Goal: Task Accomplishment & Management: Manage account settings

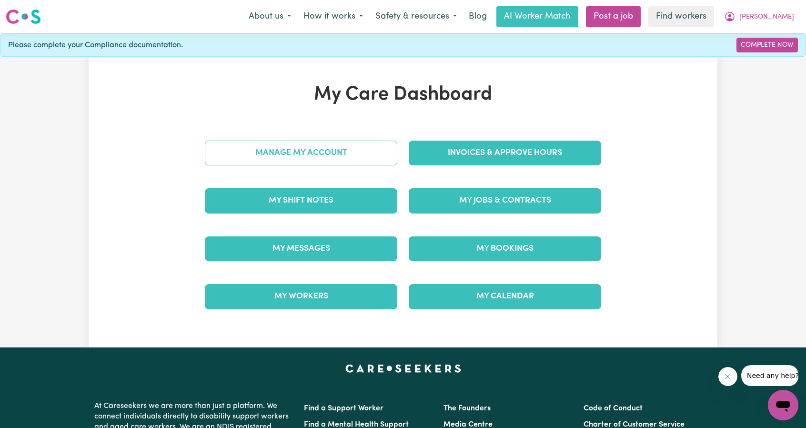
click at [374, 150] on link "Manage My Account" at bounding box center [301, 153] width 193 height 25
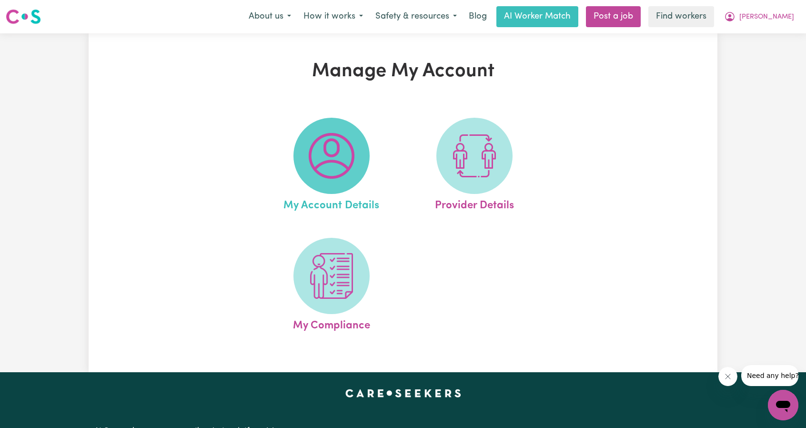
click at [343, 163] on img at bounding box center [332, 156] width 46 height 46
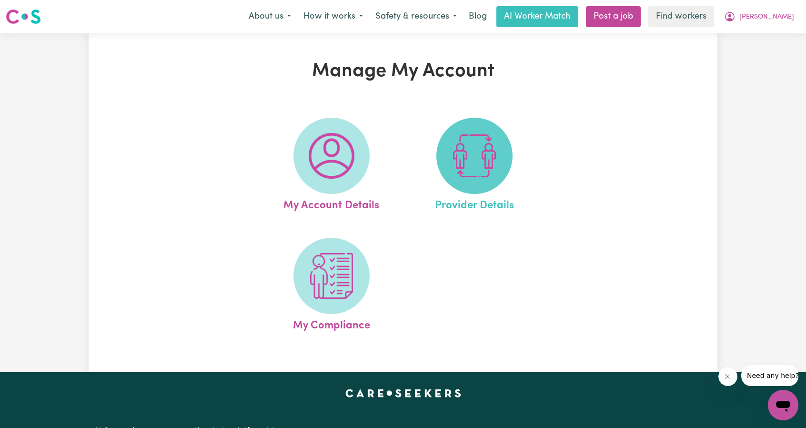
click at [461, 147] on img at bounding box center [475, 156] width 46 height 46
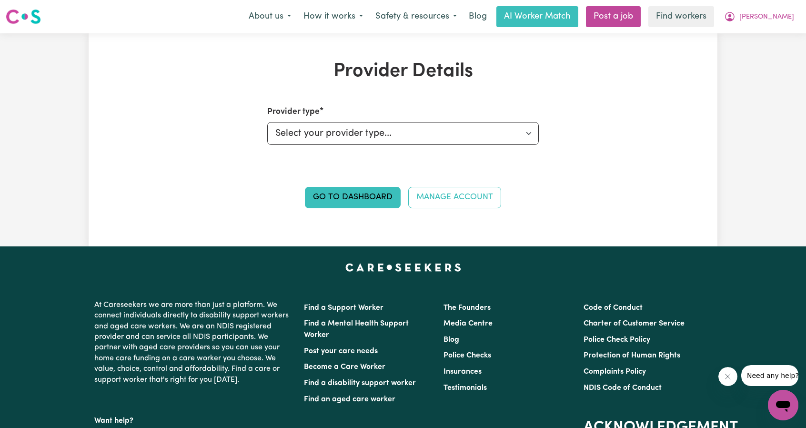
click at [414, 122] on div "Provider type Select your provider type... Privately Aged Care / Home Care Pack…" at bounding box center [403, 125] width 272 height 39
drag, startPoint x: 408, startPoint y: 139, endPoint x: 404, endPoint y: 143, distance: 5.7
click at [408, 139] on select "Select your provider type... Privately Aged Care / Home Care Package NDIS Fundi…" at bounding box center [403, 133] width 272 height 23
select select "NDIS_FUNDING_PLAN_MANAGED"
click at [267, 122] on select "Select your provider type... Privately Aged Care / Home Care Package NDIS Fundi…" at bounding box center [403, 133] width 272 height 23
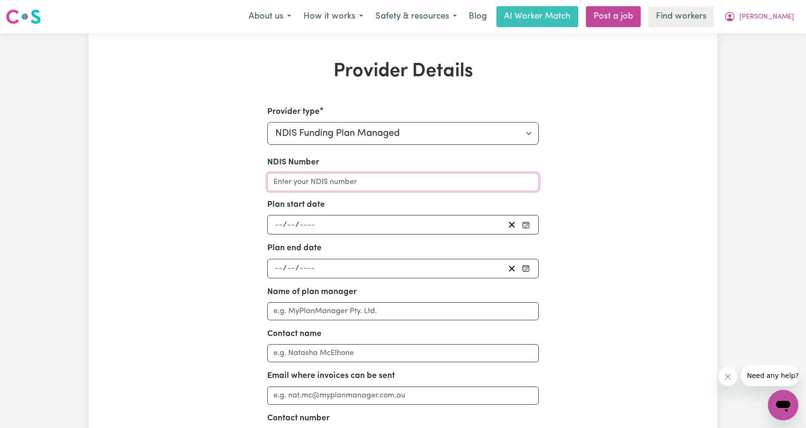
click at [391, 173] on input "NDIS Number" at bounding box center [403, 182] width 272 height 18
paste input "430181431"
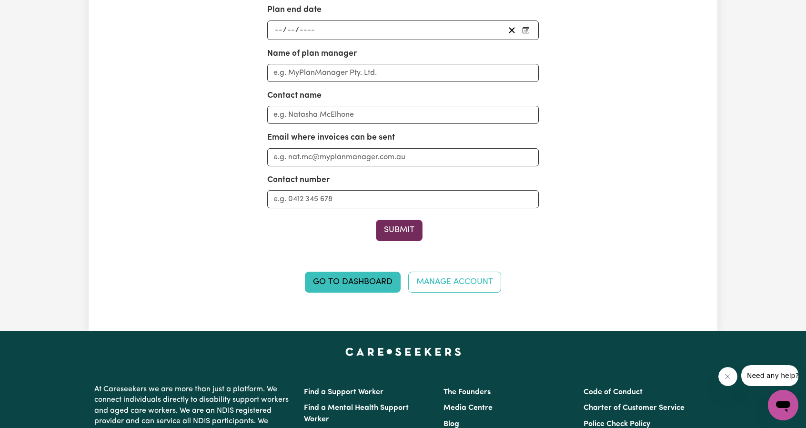
type input "430181431"
click at [384, 223] on button "Submit" at bounding box center [399, 230] width 47 height 21
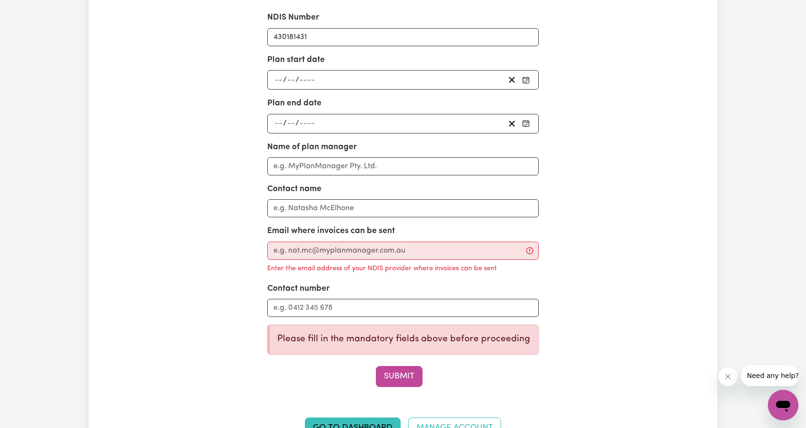
scroll to position [143, 0]
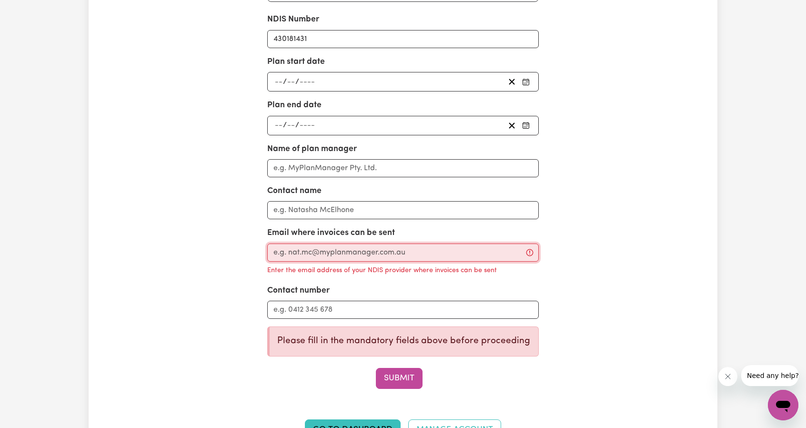
click at [334, 248] on input "Email where invoices can be sent" at bounding box center [403, 253] width 272 height 18
paste input "[EMAIL_ADDRESS][DOMAIN_NAME]"
type input "[EMAIL_ADDRESS][DOMAIN_NAME]"
click at [395, 361] on div "Provider type Select your provider type... Privately Aged Care / Home Care Pack…" at bounding box center [403, 176] width 272 height 426
click at [394, 380] on button "Submit" at bounding box center [399, 378] width 47 height 21
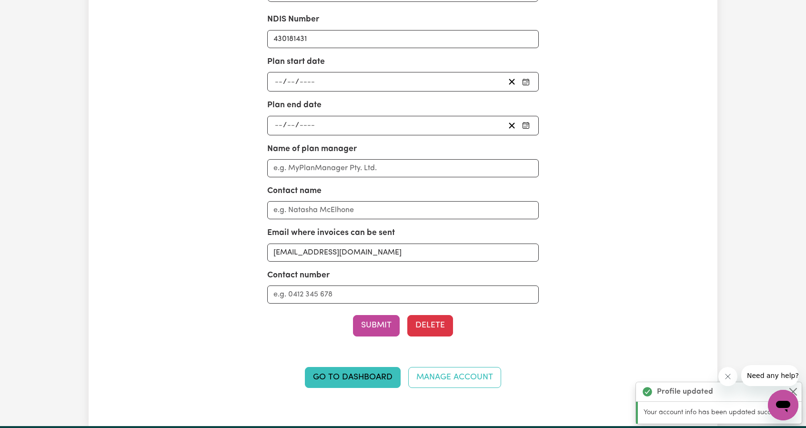
click at [338, 158] on div "Name of plan manager" at bounding box center [403, 160] width 272 height 34
click at [332, 165] on input "Name of plan manager" at bounding box center [403, 168] width 272 height 18
type input "Support Plan Management"
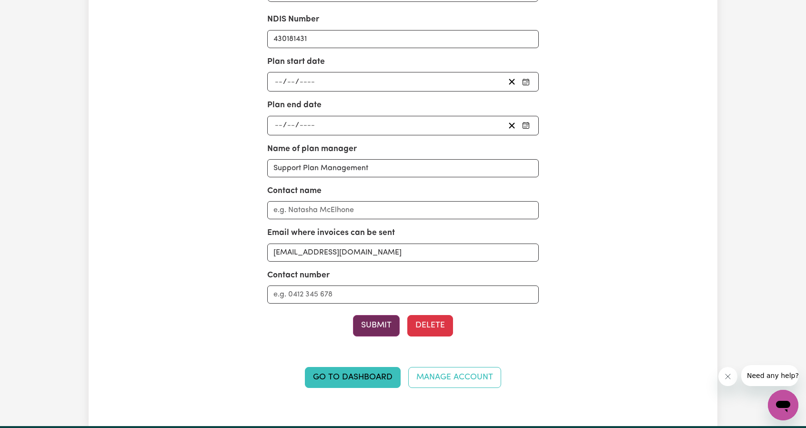
click at [376, 322] on button "Submit" at bounding box center [376, 325] width 47 height 21
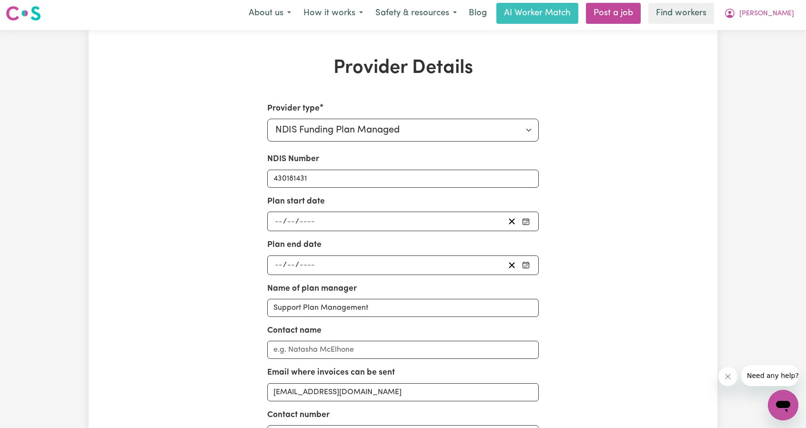
scroll to position [0, 0]
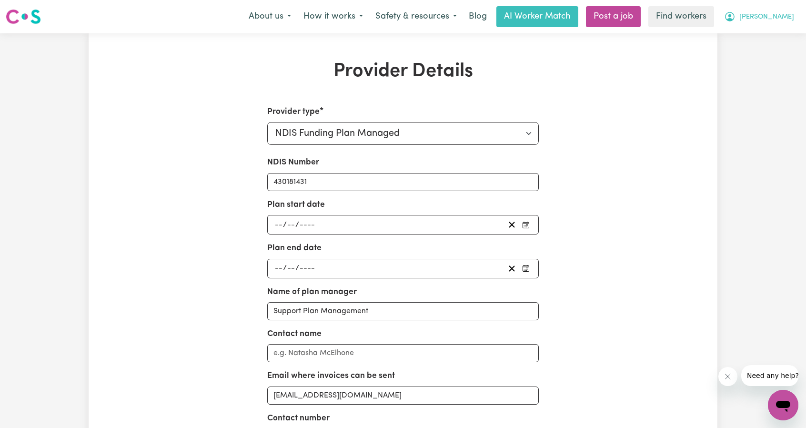
click at [787, 19] on span "[PERSON_NAME]" at bounding box center [767, 17] width 55 height 10
click at [770, 31] on link "My Dashboard" at bounding box center [762, 37] width 75 height 18
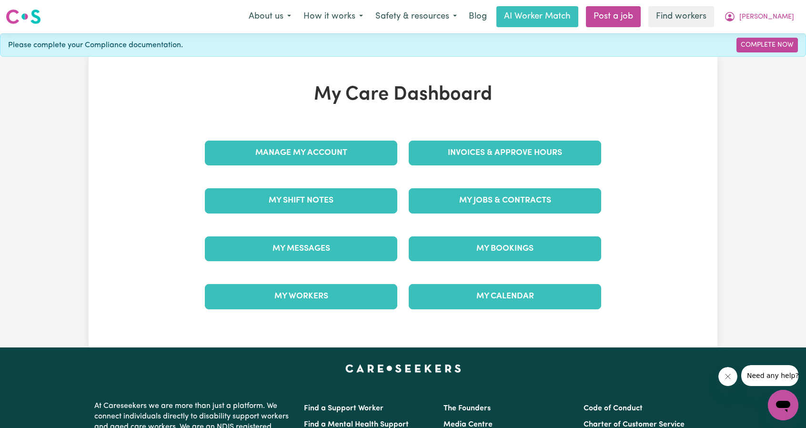
click at [355, 130] on div "Manage My Account" at bounding box center [301, 153] width 204 height 48
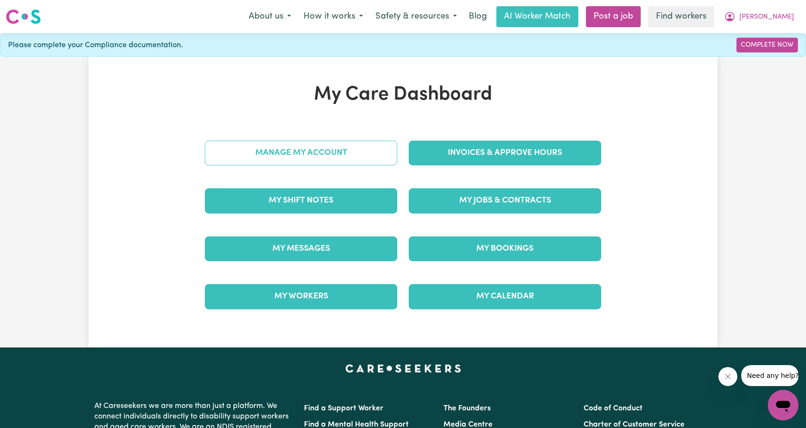
click at [330, 153] on link "Manage My Account" at bounding box center [301, 153] width 193 height 25
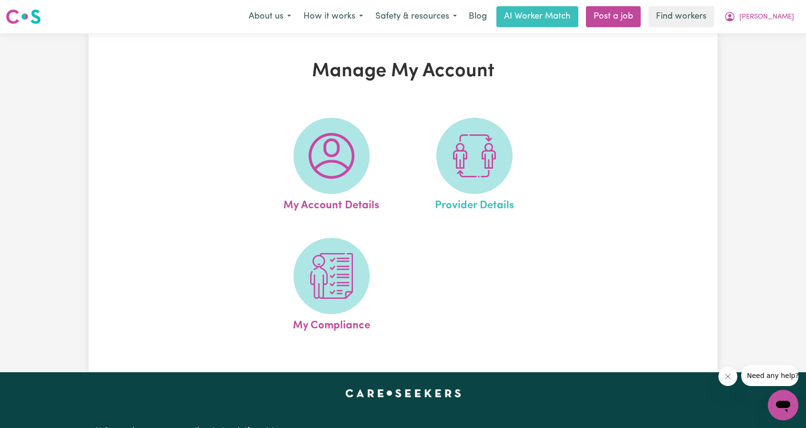
click at [411, 159] on link "Provider Details" at bounding box center [474, 166] width 137 height 96
select select "NDIS_FUNDING_PLAN_MANAGED"
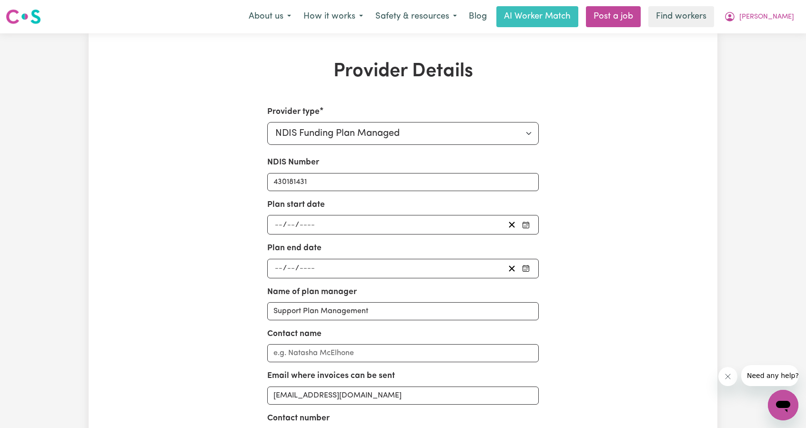
click at [352, 215] on div "/ /" at bounding box center [403, 225] width 272 height 20
click at [342, 224] on div "/ /" at bounding box center [390, 224] width 232 height 13
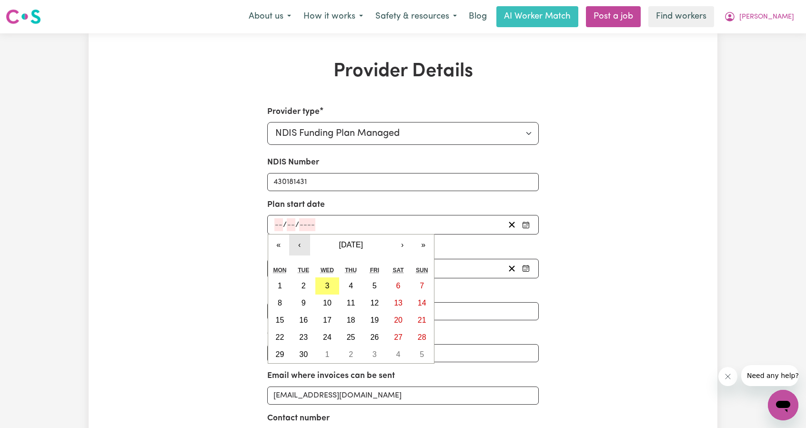
click at [299, 246] on button "‹" at bounding box center [299, 244] width 21 height 21
click at [298, 246] on button "‹" at bounding box center [299, 244] width 21 height 21
click at [298, 245] on button "‹" at bounding box center [299, 244] width 21 height 21
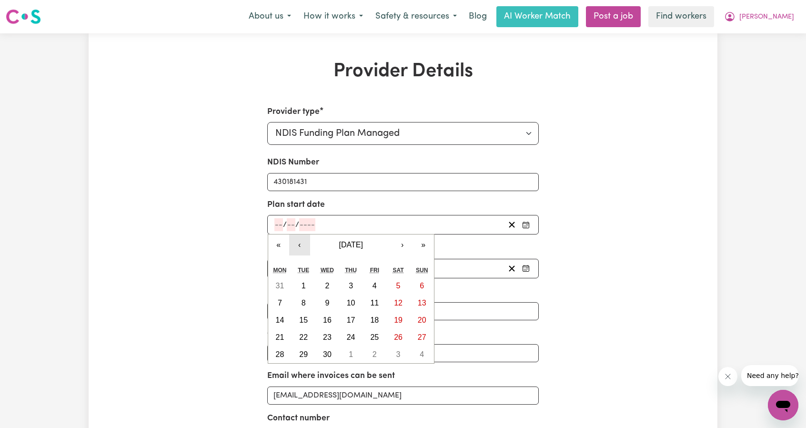
click at [298, 245] on button "‹" at bounding box center [299, 244] width 21 height 21
click at [374, 357] on abbr "28" at bounding box center [374, 354] width 9 height 8
type input "[DATE]"
type input "28"
type input "3"
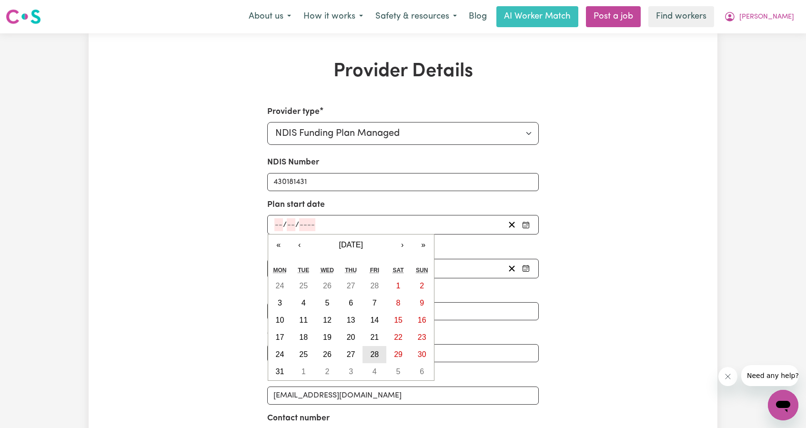
type input "2025"
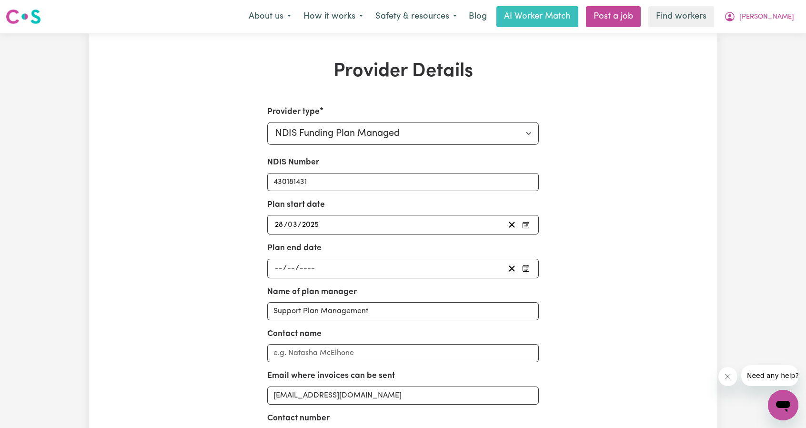
click at [346, 265] on div "/ /" at bounding box center [390, 268] width 232 height 13
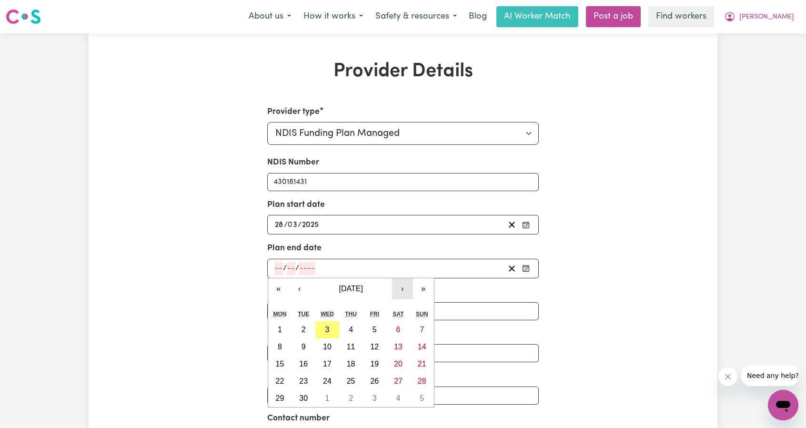
click at [395, 286] on button "›" at bounding box center [402, 288] width 21 height 21
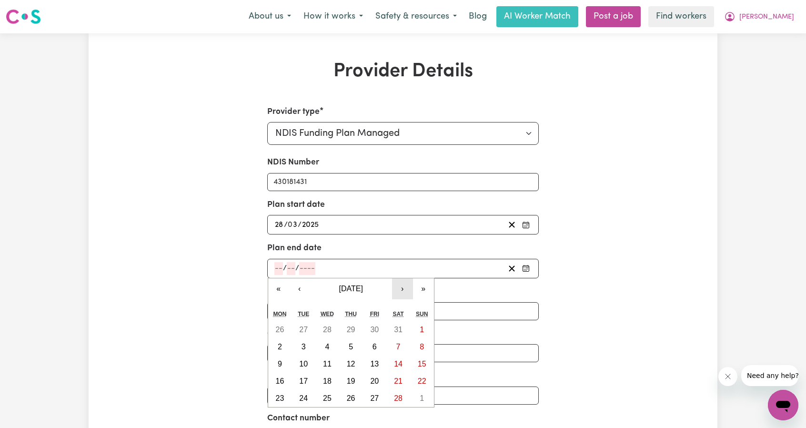
click at [395, 286] on button "›" at bounding box center [402, 288] width 21 height 21
click at [374, 403] on button "27" at bounding box center [375, 398] width 24 height 17
type input "[DATE]"
type input "27"
type input "3"
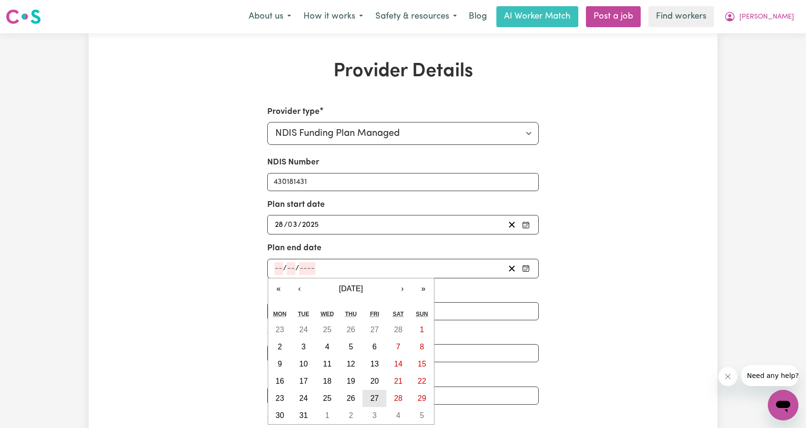
type input "2026"
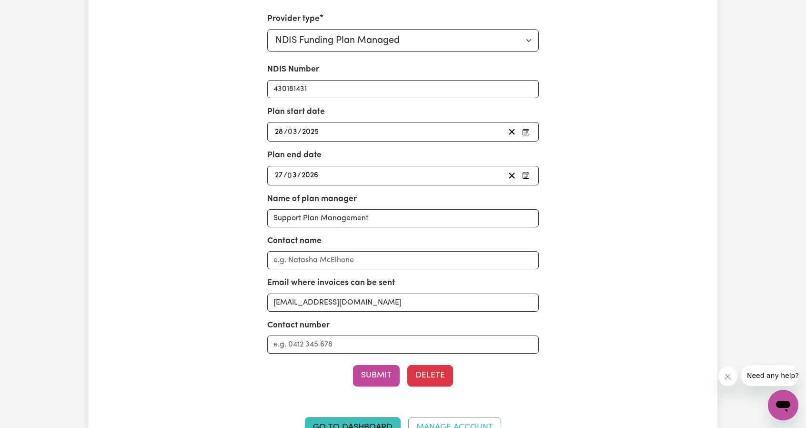
scroll to position [95, 0]
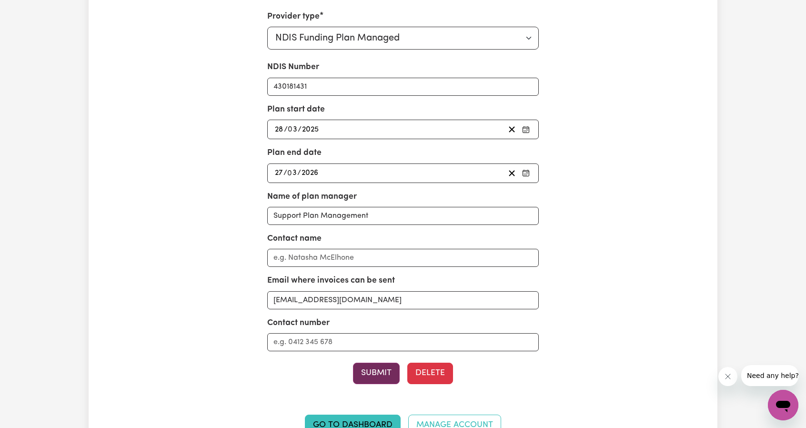
click at [369, 367] on button "Submit" at bounding box center [376, 373] width 47 height 21
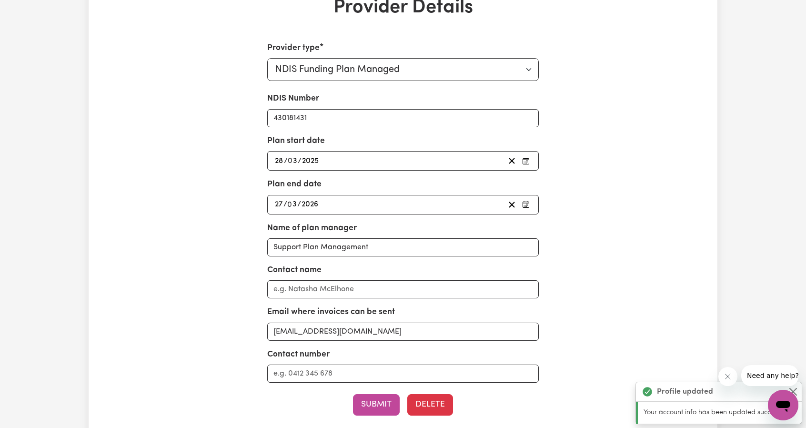
scroll to position [0, 0]
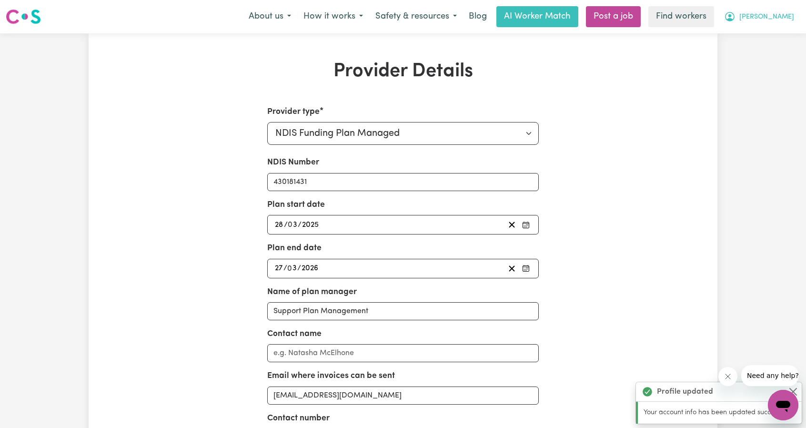
click at [735, 19] on icon "My Account" at bounding box center [730, 17] width 10 height 10
click at [757, 29] on link "My Dashboard" at bounding box center [762, 37] width 75 height 18
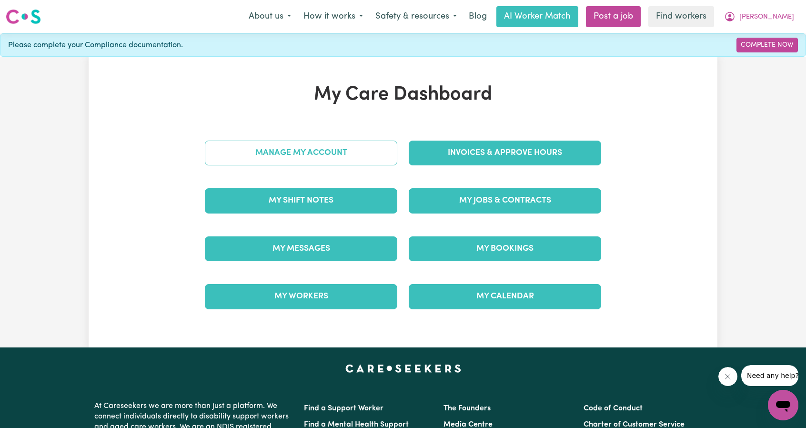
click at [313, 152] on link "Manage My Account" at bounding box center [301, 153] width 193 height 25
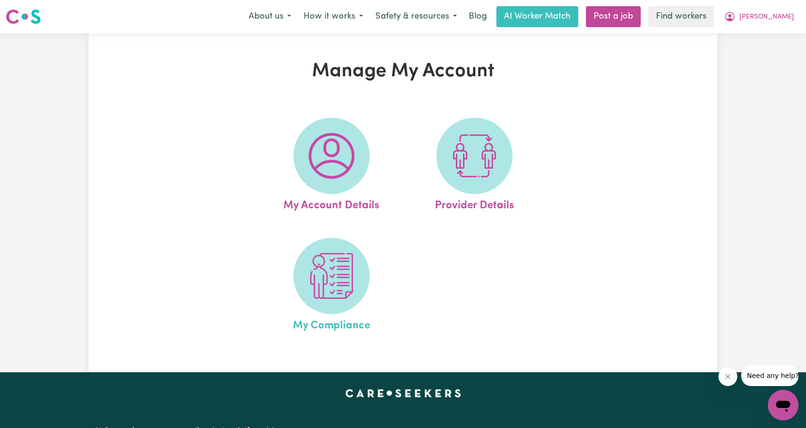
click at [385, 296] on link "My Compliance" at bounding box center [331, 286] width 137 height 96
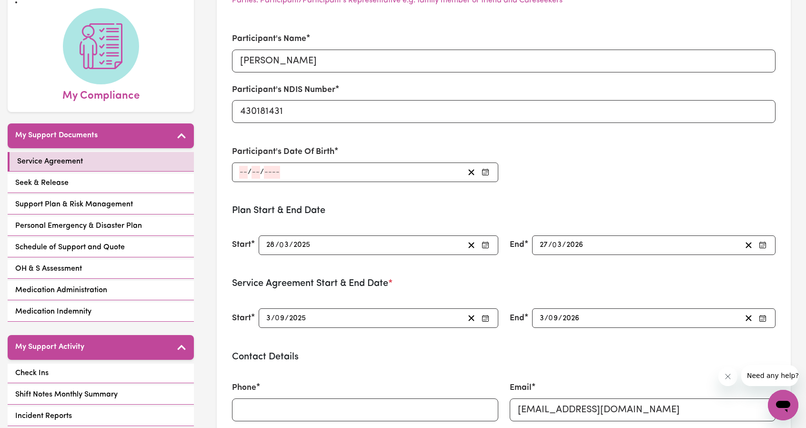
scroll to position [95, 0]
